Goal: Transaction & Acquisition: Purchase product/service

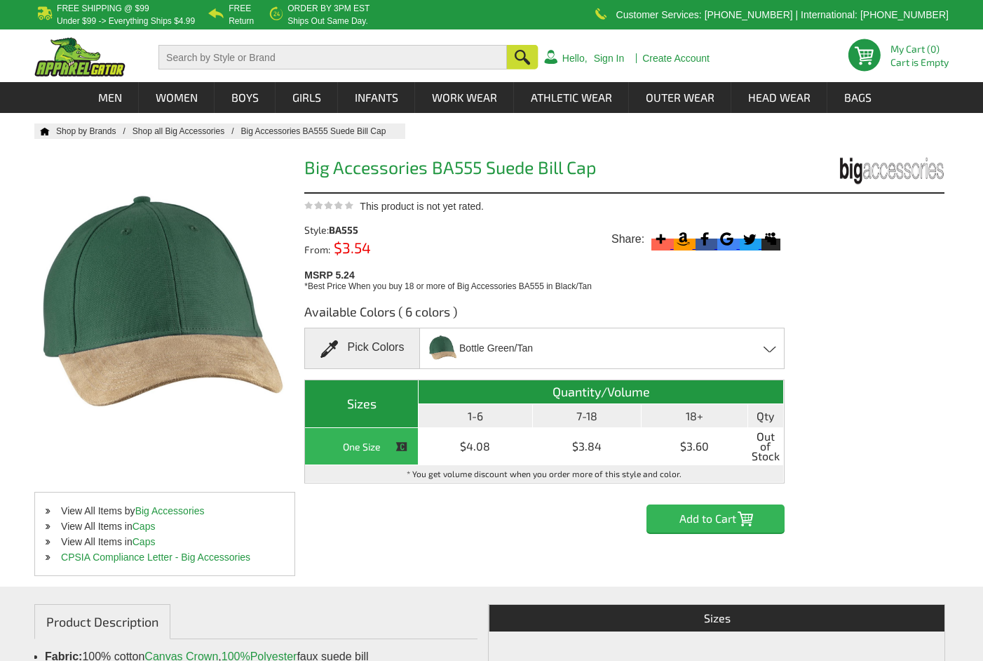
click at [717, 521] on input "Add to Cart" at bounding box center [716, 518] width 138 height 28
drag, startPoint x: 717, startPoint y: 521, endPoint x: 680, endPoint y: 521, distance: 36.5
click at [680, 521] on input "Add to Cart" at bounding box center [716, 518] width 138 height 28
click at [565, 57] on link "Hello," at bounding box center [574, 58] width 25 height 10
click at [538, 396] on th "Quantity/Volume" at bounding box center [601, 392] width 365 height 24
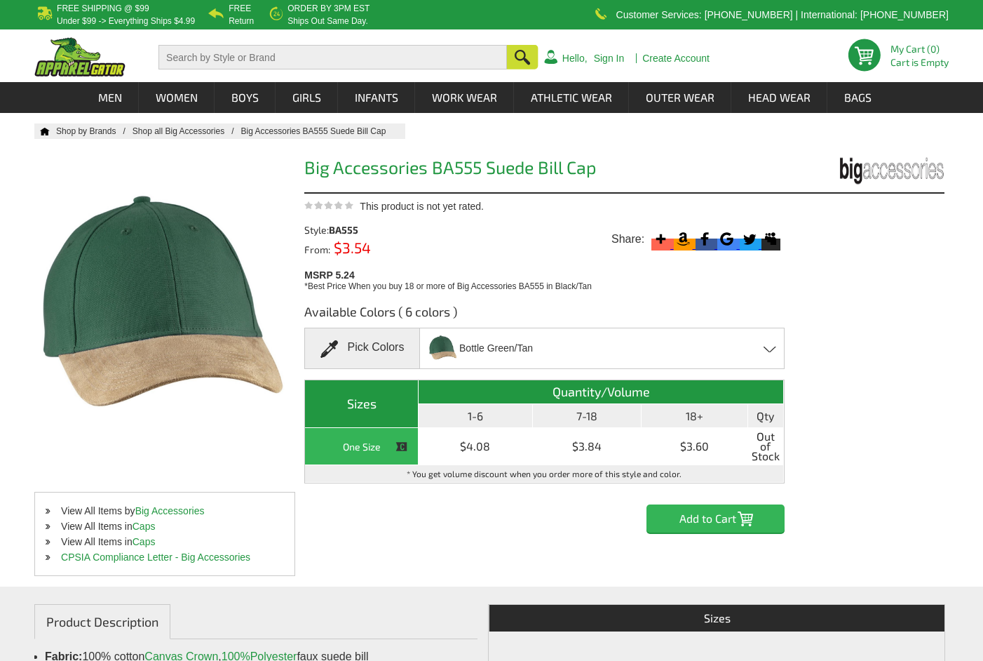
click at [579, 422] on th "7-18" at bounding box center [587, 416] width 109 height 24
click at [365, 409] on th "Sizes" at bounding box center [362, 404] width 114 height 48
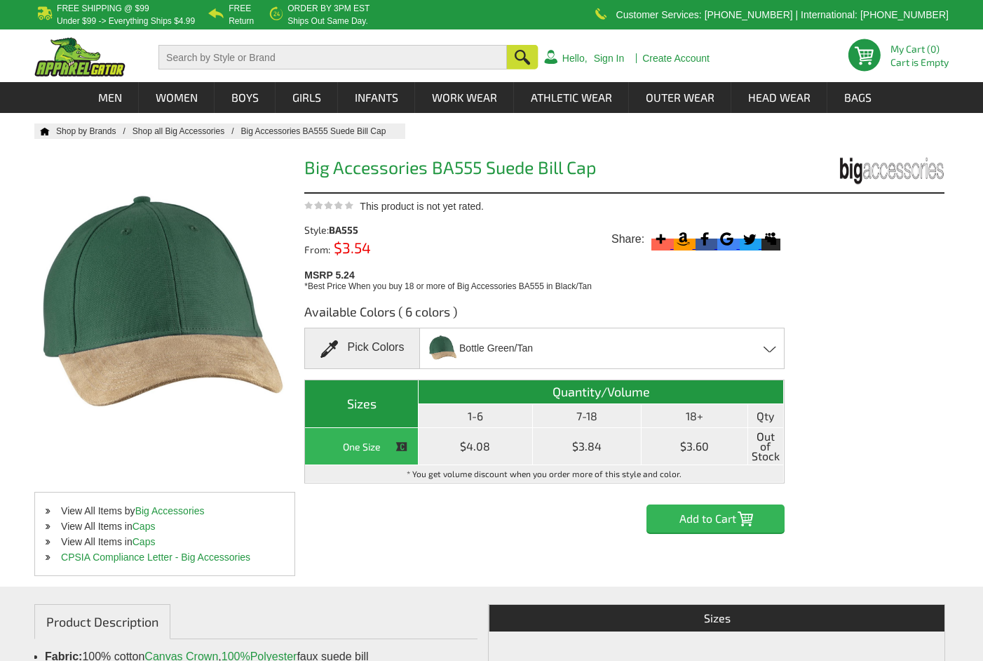
click at [363, 447] on div "One Size" at bounding box center [362, 447] width 106 height 18
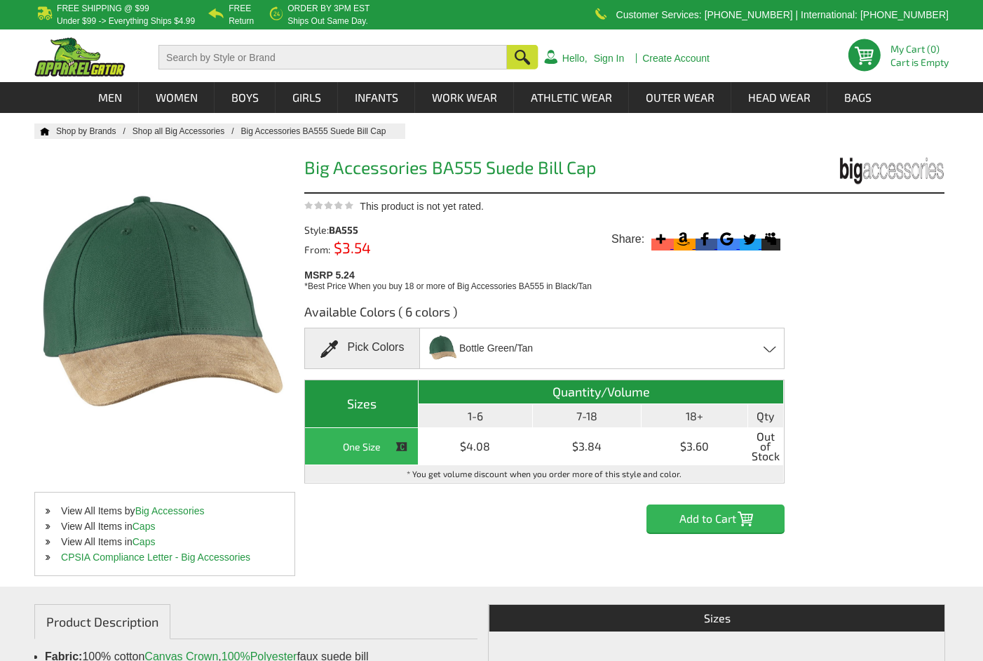
click at [702, 527] on input "Add to Cart" at bounding box center [716, 518] width 138 height 28
click at [348, 248] on span "$3.54" at bounding box center [350, 247] width 41 height 18
click at [434, 207] on span "This product is not yet rated." at bounding box center [422, 206] width 124 height 11
click at [721, 515] on input "Add to Cart" at bounding box center [716, 518] width 138 height 28
click at [731, 343] on div "Bottle Green/Tan Antque Red/Tan - Closeout Black/Tan - Closeout Bottle Green/Ta…" at bounding box center [602, 348] width 366 height 41
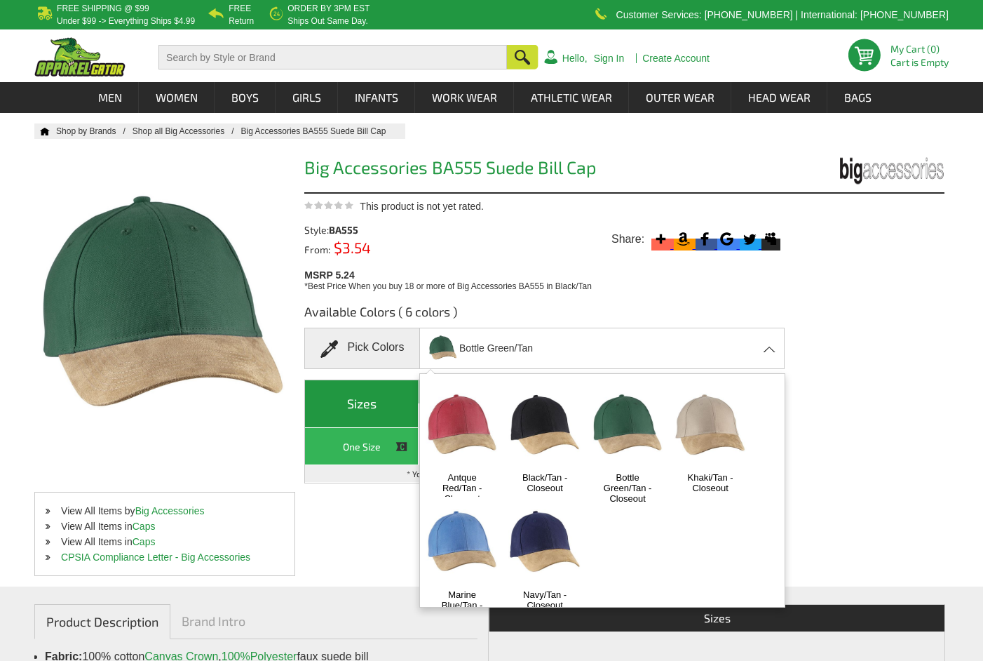
click at [620, 441] on img at bounding box center [628, 426] width 74 height 92
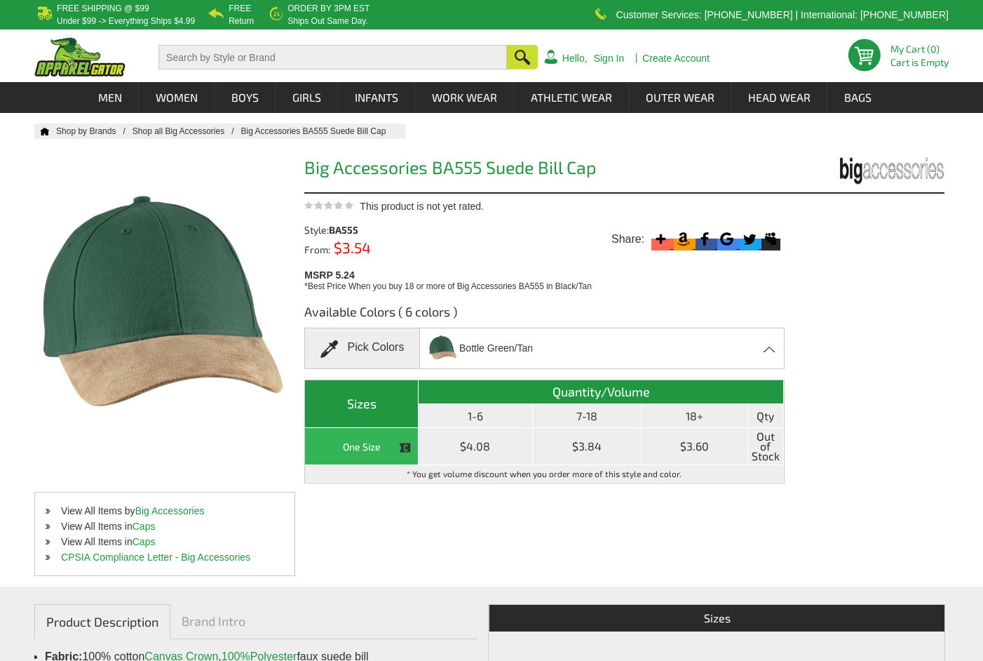
click at [403, 450] on img at bounding box center [405, 447] width 13 height 13
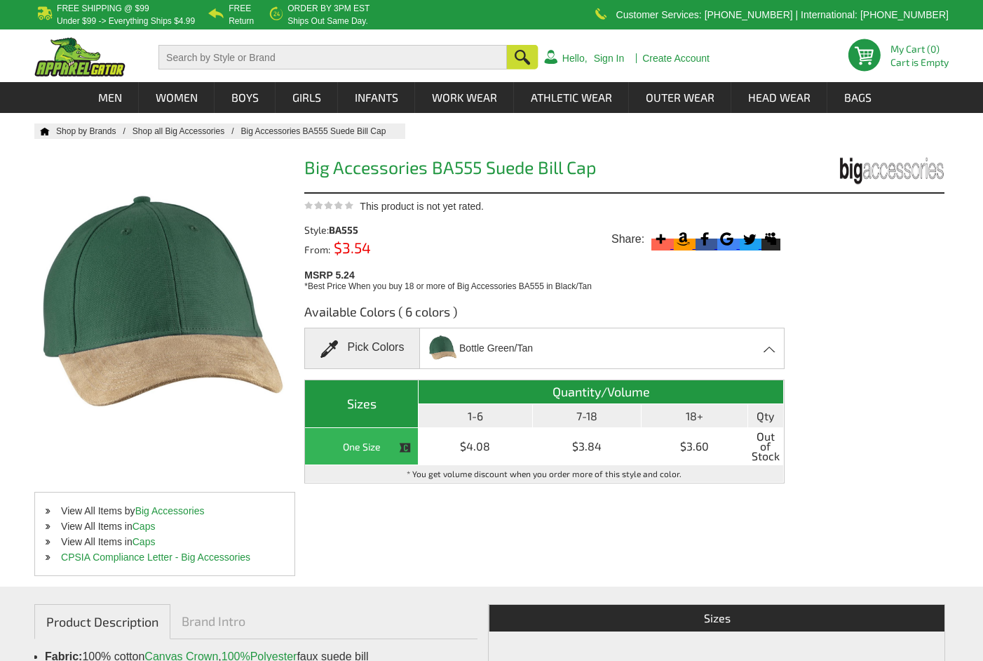
click at [591, 471] on td "* You get volume discount when you order more of this style and color." at bounding box center [544, 474] width 479 height 18
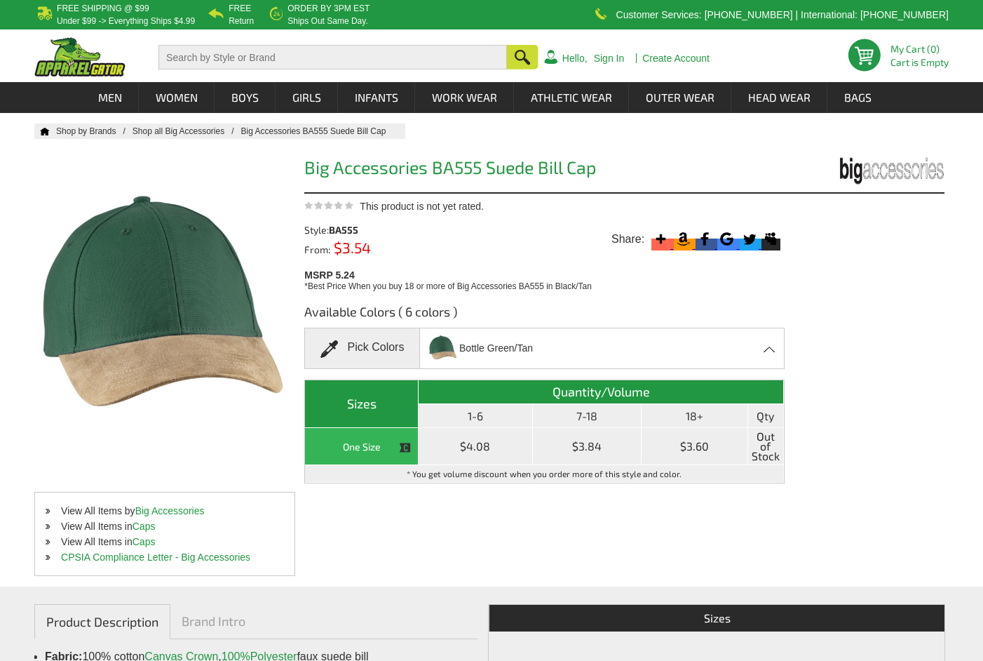
click at [678, 454] on td "$3.60" at bounding box center [695, 446] width 107 height 37
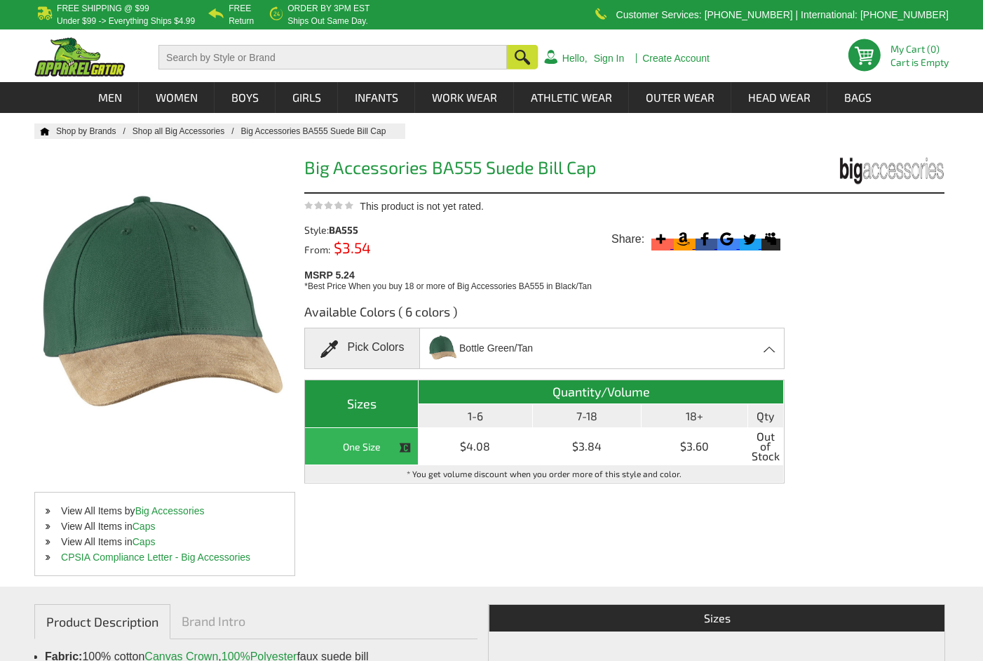
click at [560, 392] on th "Quantity/Volume" at bounding box center [601, 392] width 365 height 24
click at [896, 395] on div "Available Colors ( 6 colors ) Pick Colors Bottle Green/Tan Antque Red/Tan - Clo…" at bounding box center [624, 412] width 640 height 240
